Goal: Use online tool/utility

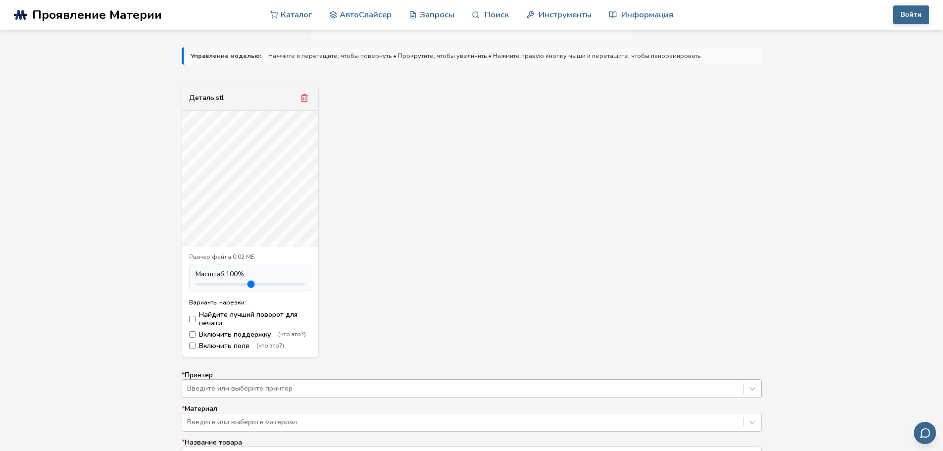
scroll to position [347, 0]
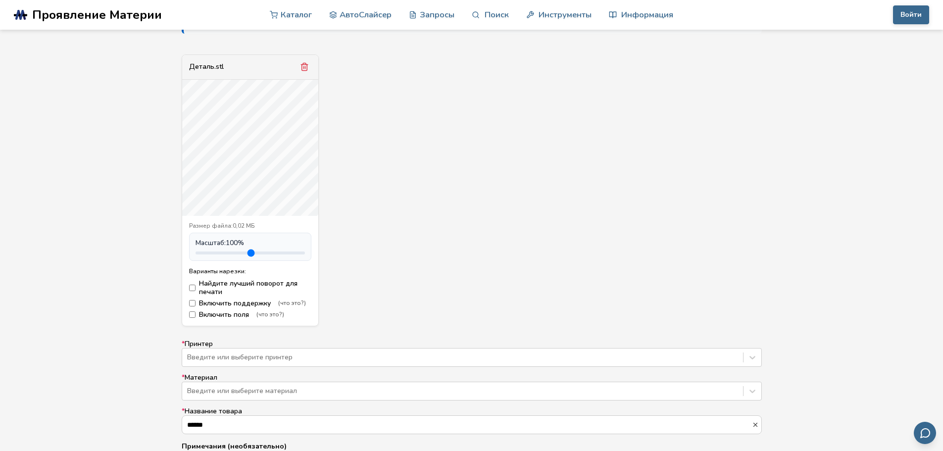
click at [212, 318] on font "Включить поля" at bounding box center [224, 314] width 50 height 9
click at [215, 311] on font "Включить поля" at bounding box center [224, 314] width 50 height 9
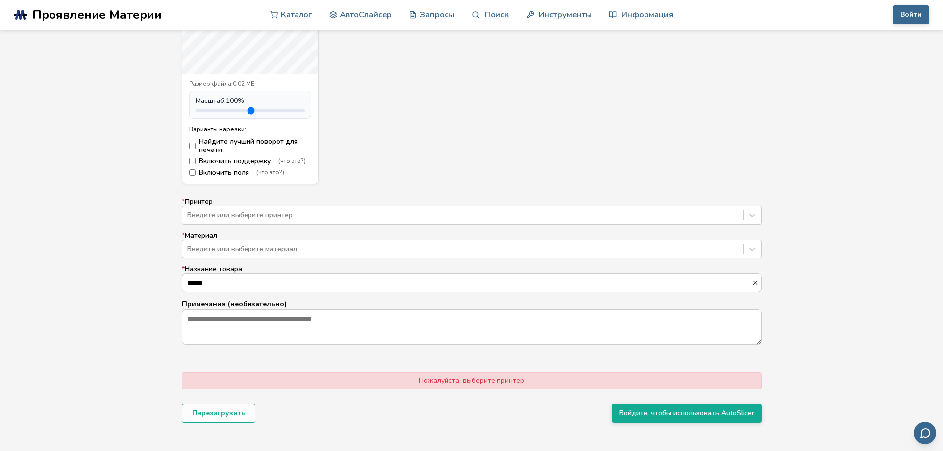
scroll to position [545, 0]
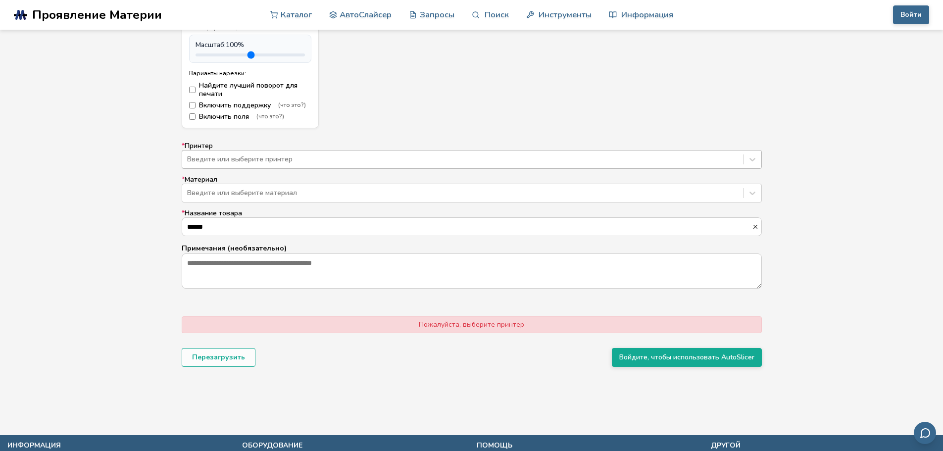
click at [226, 161] on div at bounding box center [462, 160] width 551 height 10
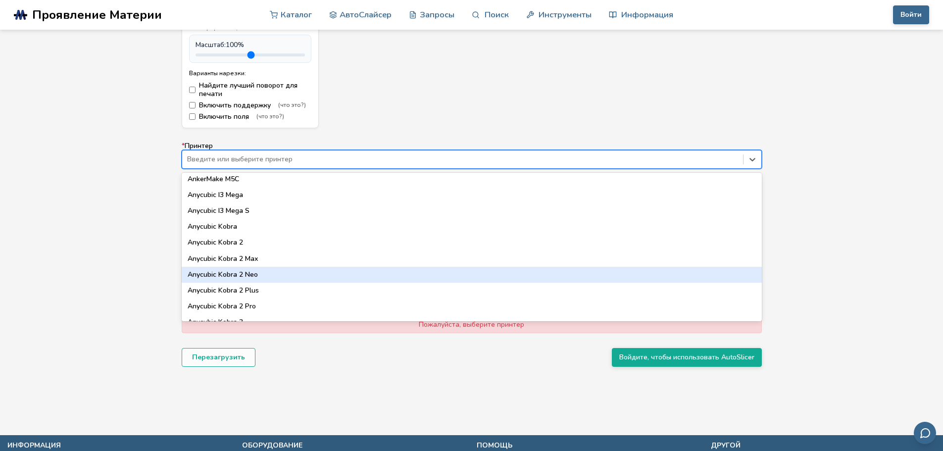
scroll to position [50, 0]
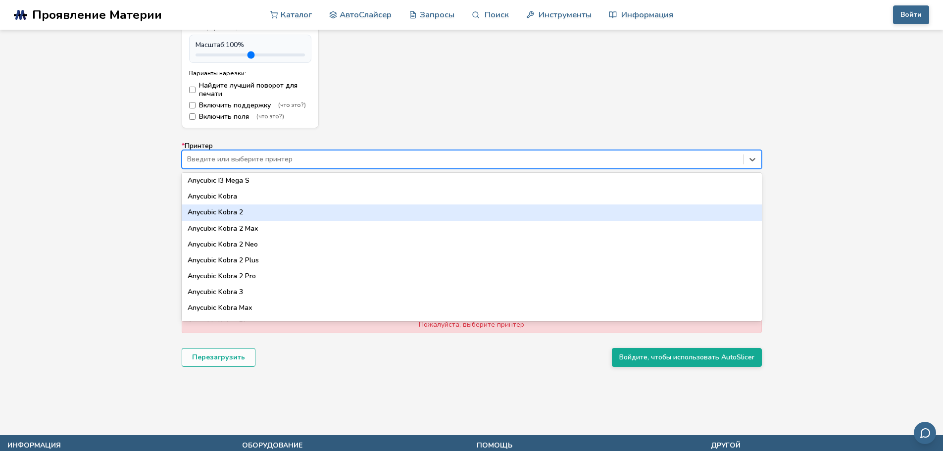
click at [251, 210] on div "Anycubic Kobra 2" at bounding box center [472, 213] width 580 height 16
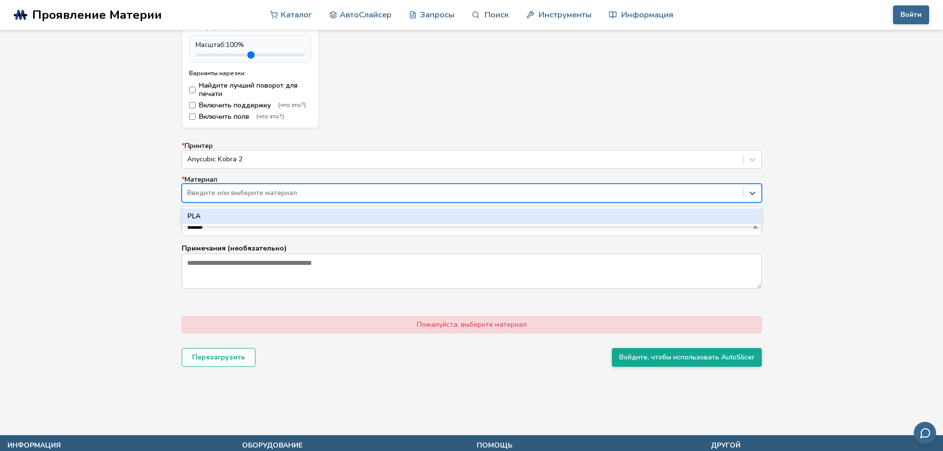
click at [258, 194] on div at bounding box center [462, 193] width 551 height 10
click at [258, 214] on div "НОАК" at bounding box center [472, 216] width 580 height 16
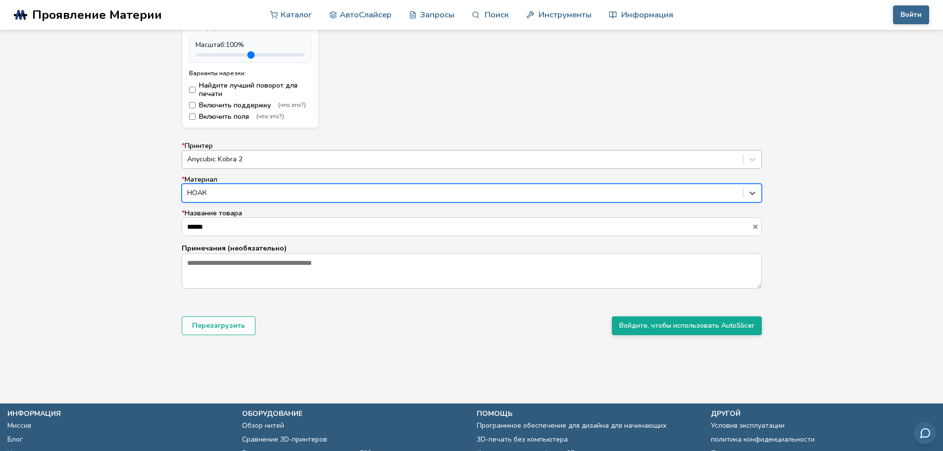
click at [253, 160] on div at bounding box center [462, 160] width 551 height 10
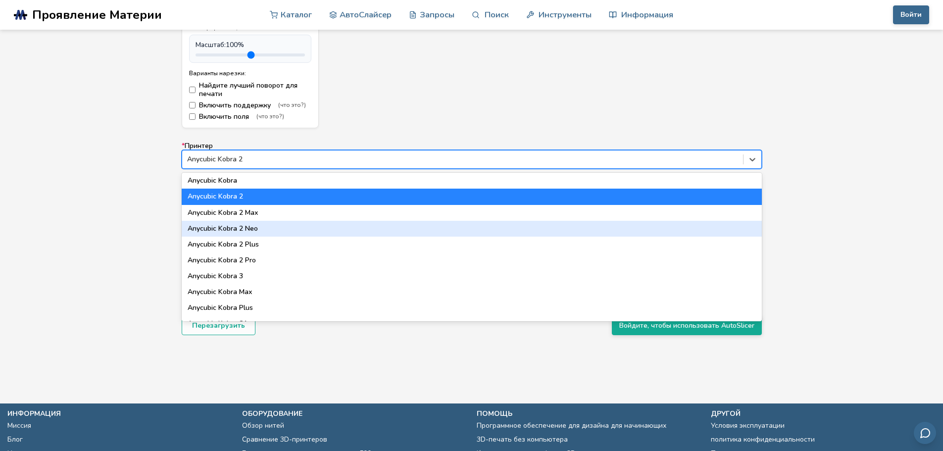
scroll to position [99, 0]
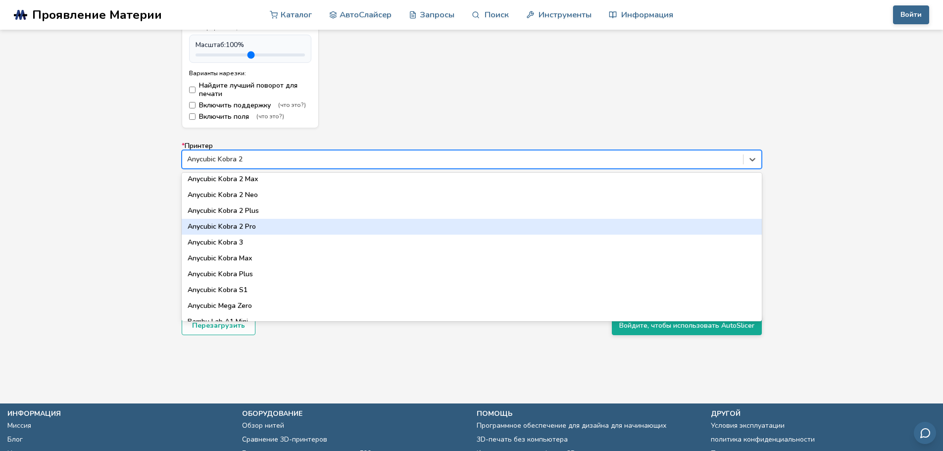
click at [262, 228] on div "Anycubic Kobra 2 Pro" at bounding box center [472, 227] width 580 height 16
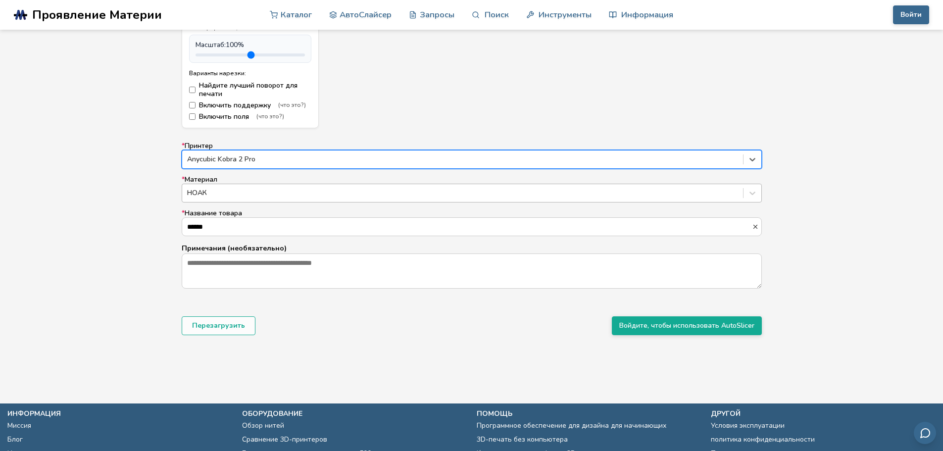
click at [255, 199] on div "НОАК" at bounding box center [462, 193] width 561 height 14
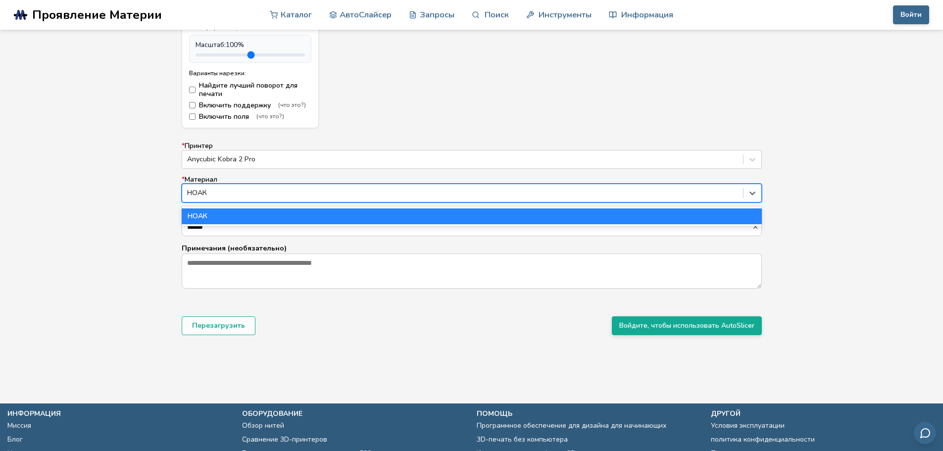
click at [241, 215] on div "НОАК" at bounding box center [472, 216] width 580 height 16
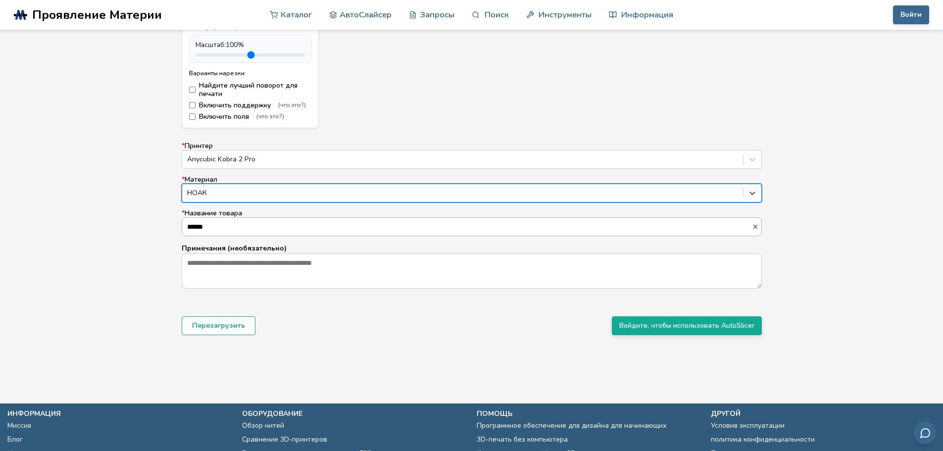
click at [241, 227] on input "******" at bounding box center [467, 227] width 570 height 18
